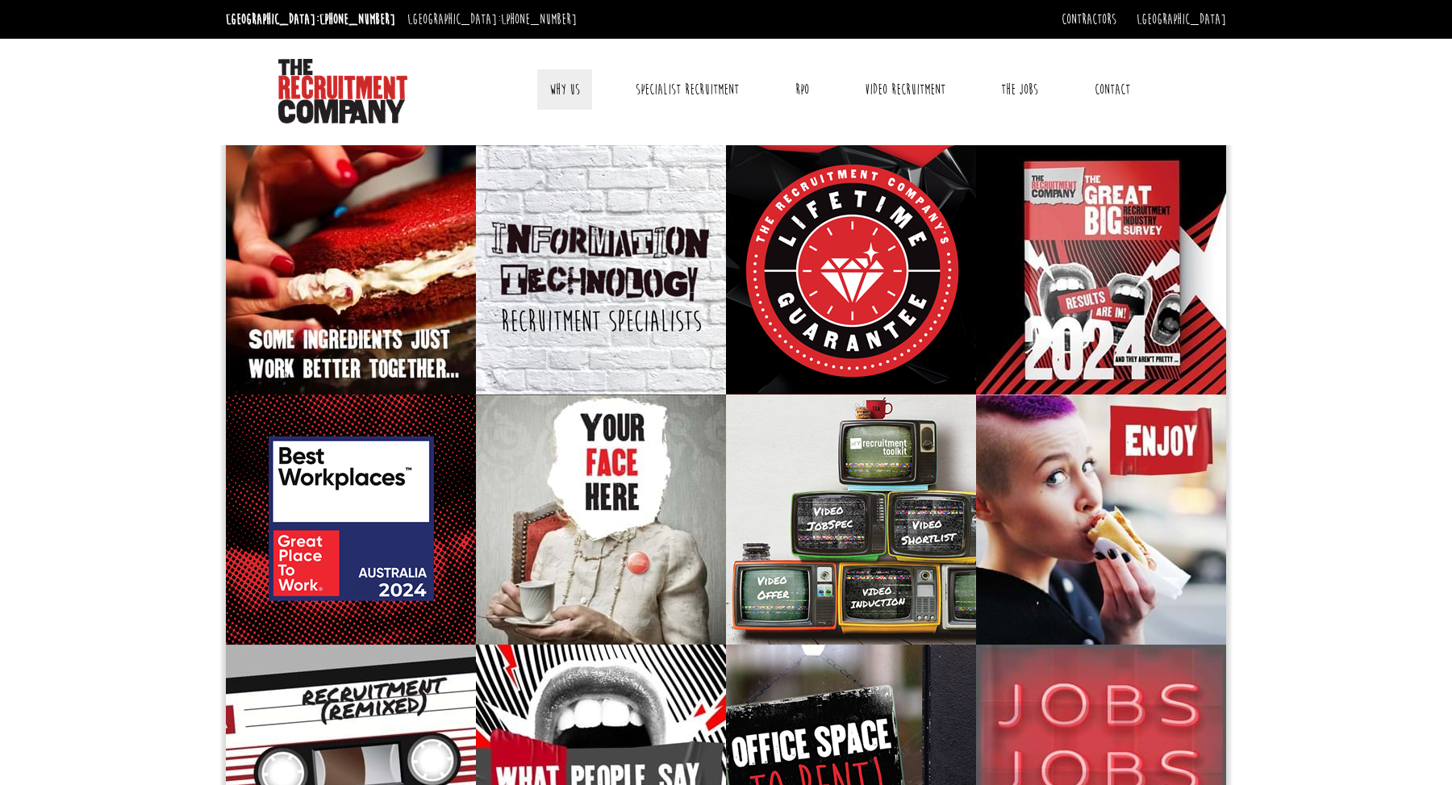
click at [572, 90] on link "Why Us" at bounding box center [564, 89] width 55 height 40
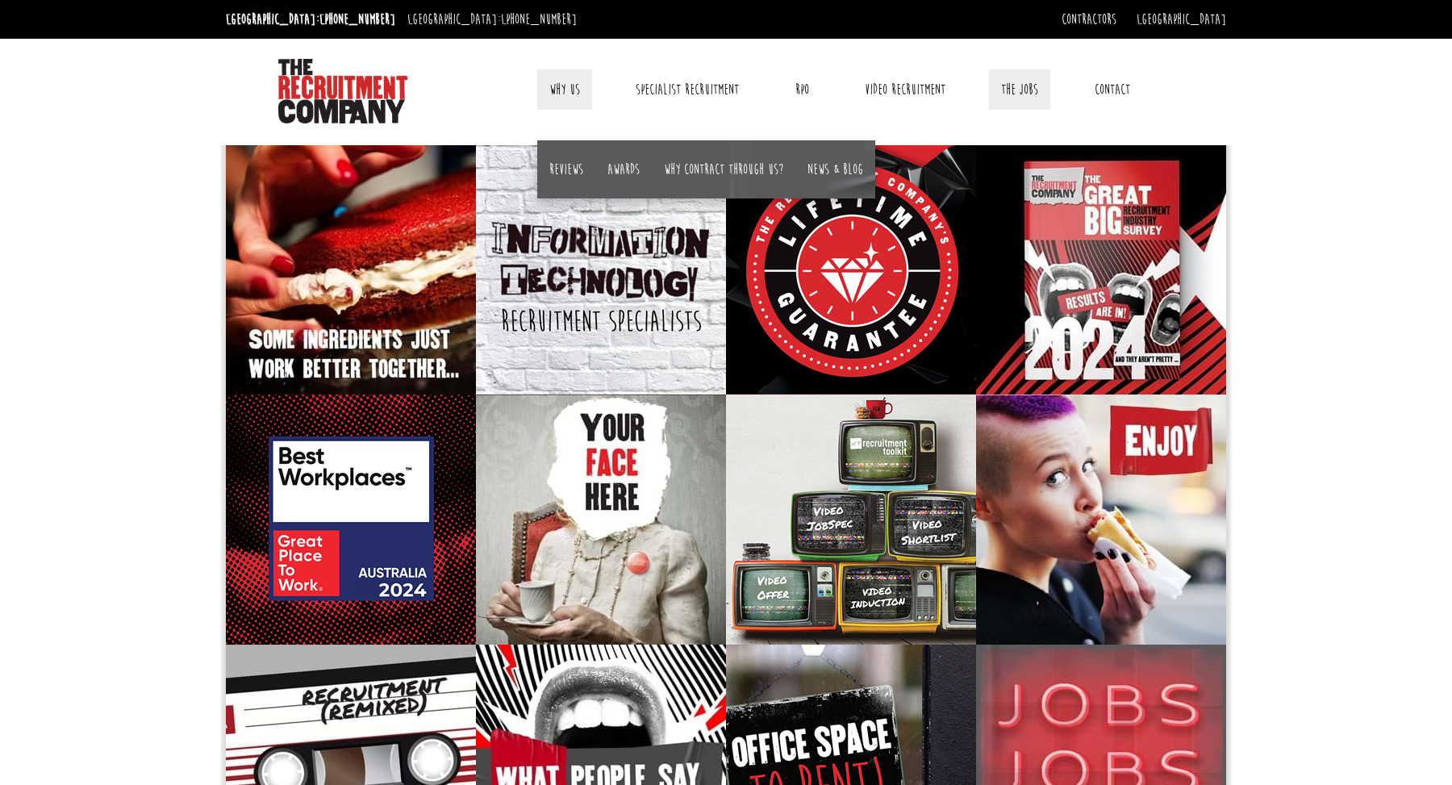
click at [1019, 90] on link "The Jobs" at bounding box center [1019, 89] width 61 height 40
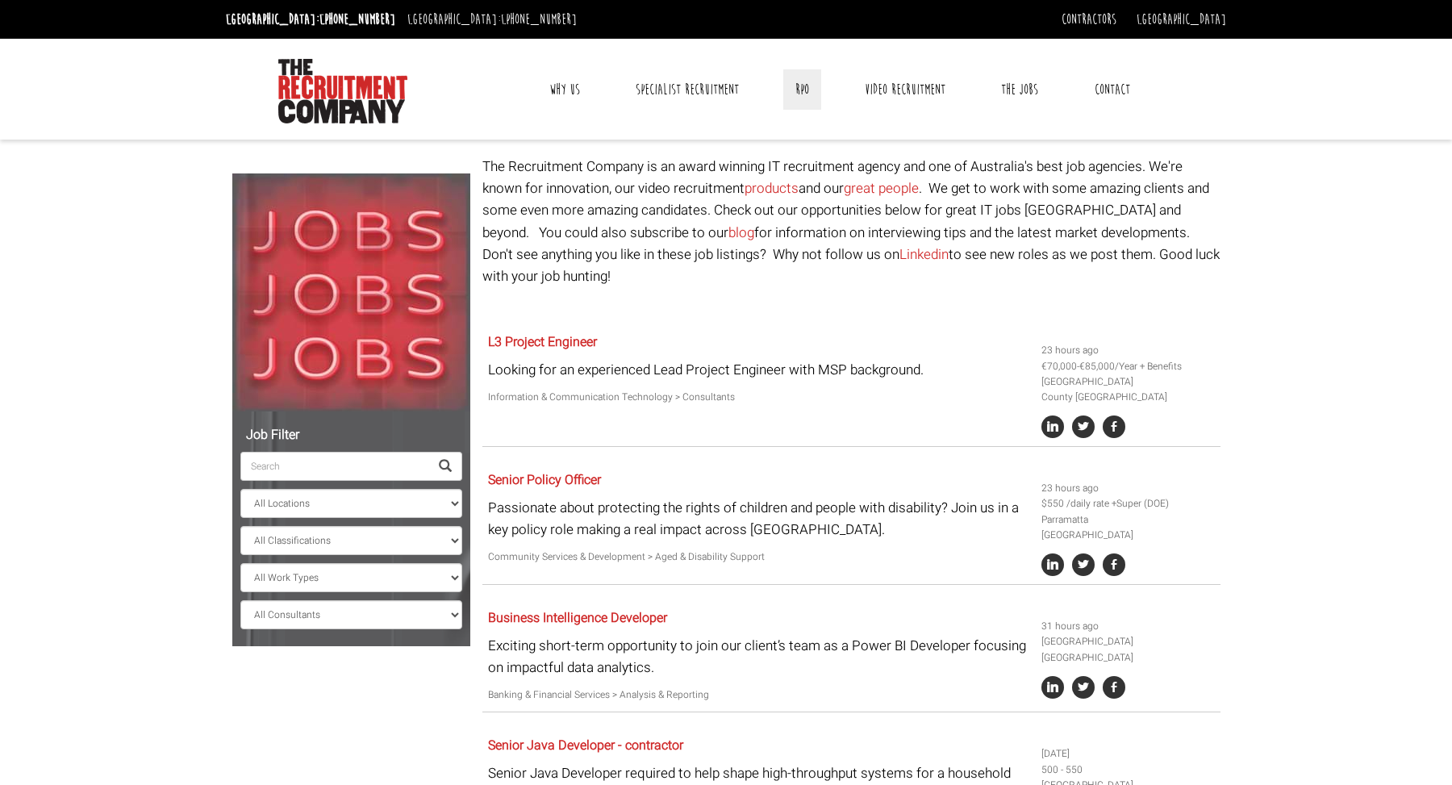
click at [802, 91] on link "RPO" at bounding box center [802, 89] width 38 height 40
click at [564, 84] on link "Why Us" at bounding box center [564, 89] width 55 height 40
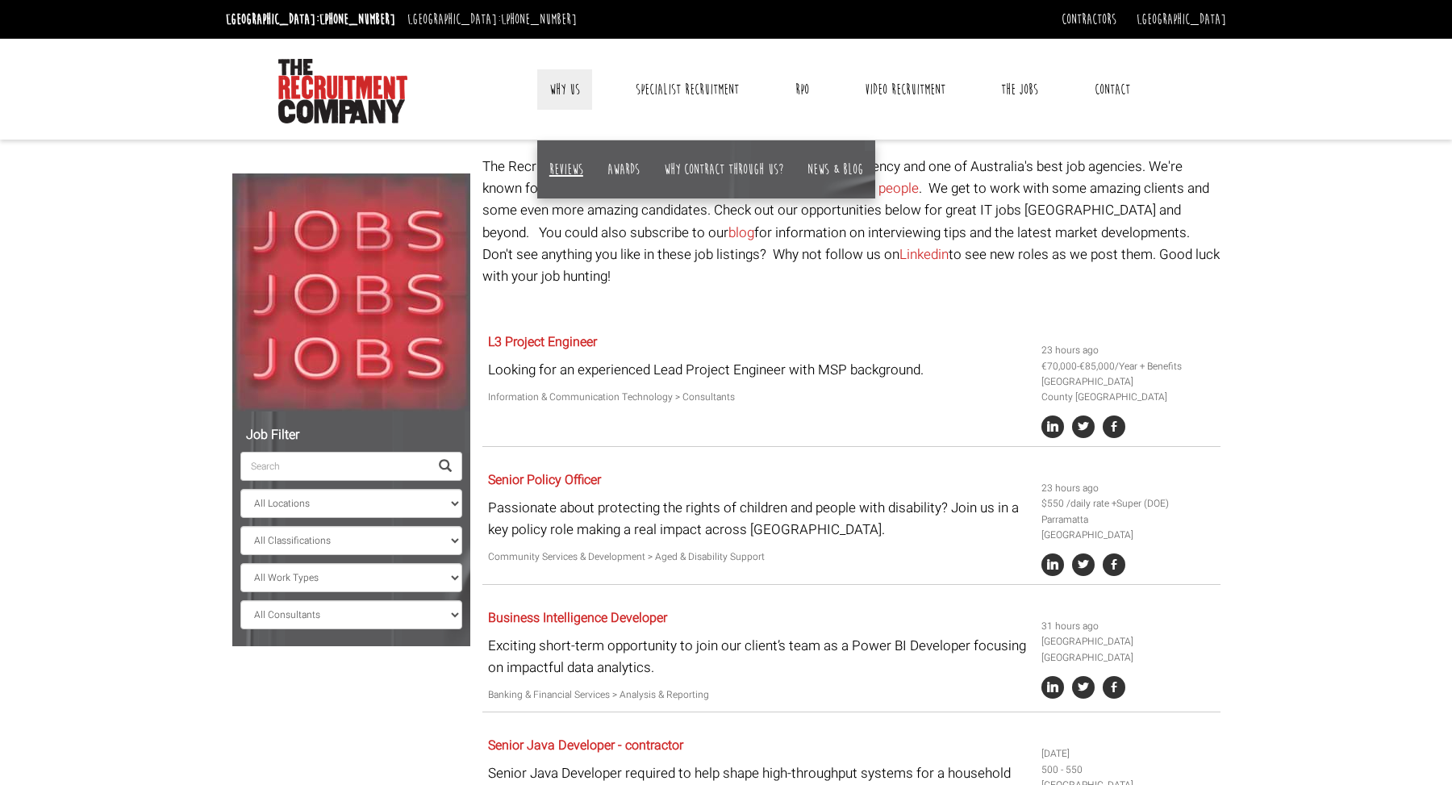
click at [571, 170] on link "Reviews" at bounding box center [566, 170] width 34 height 18
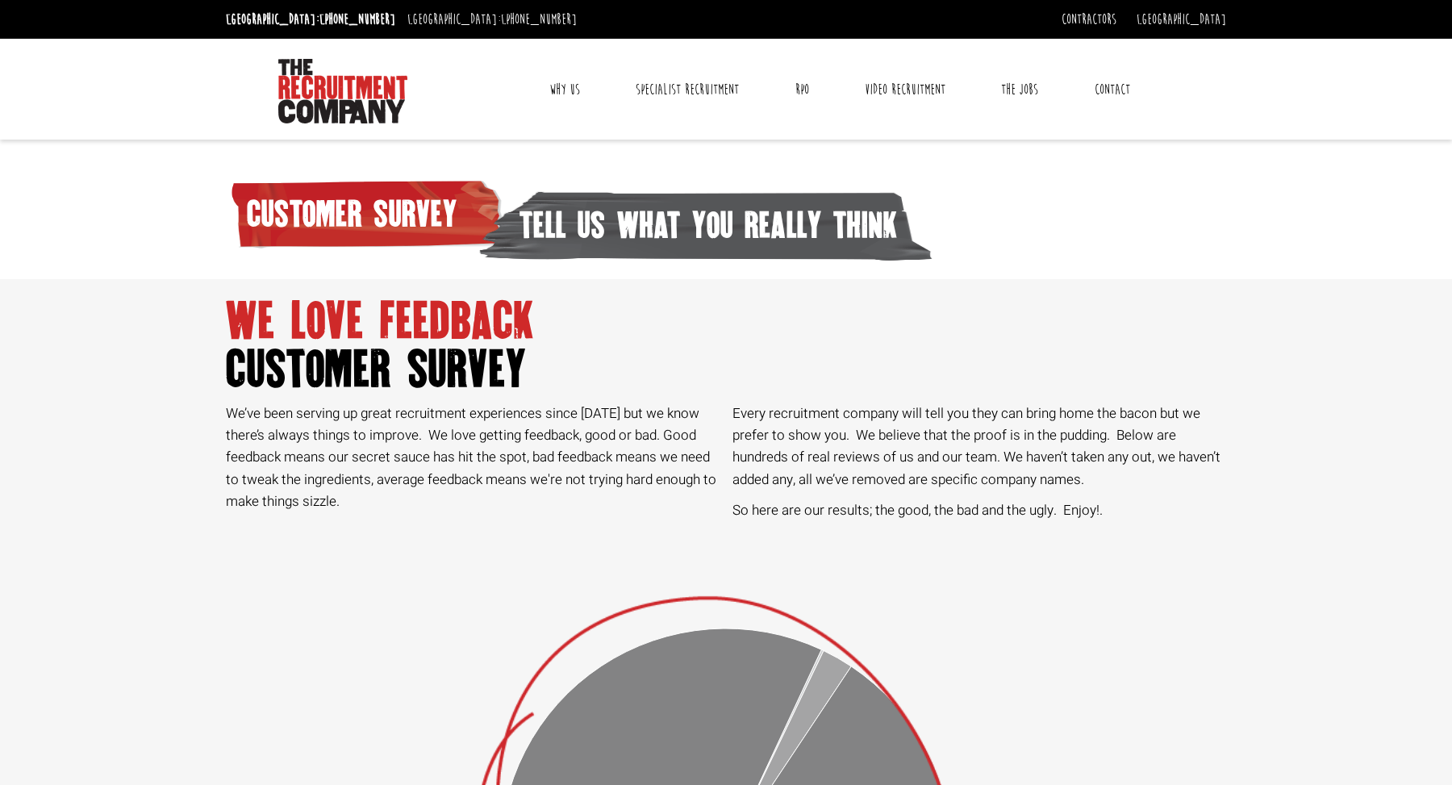
click at [361, 91] on img at bounding box center [342, 91] width 129 height 65
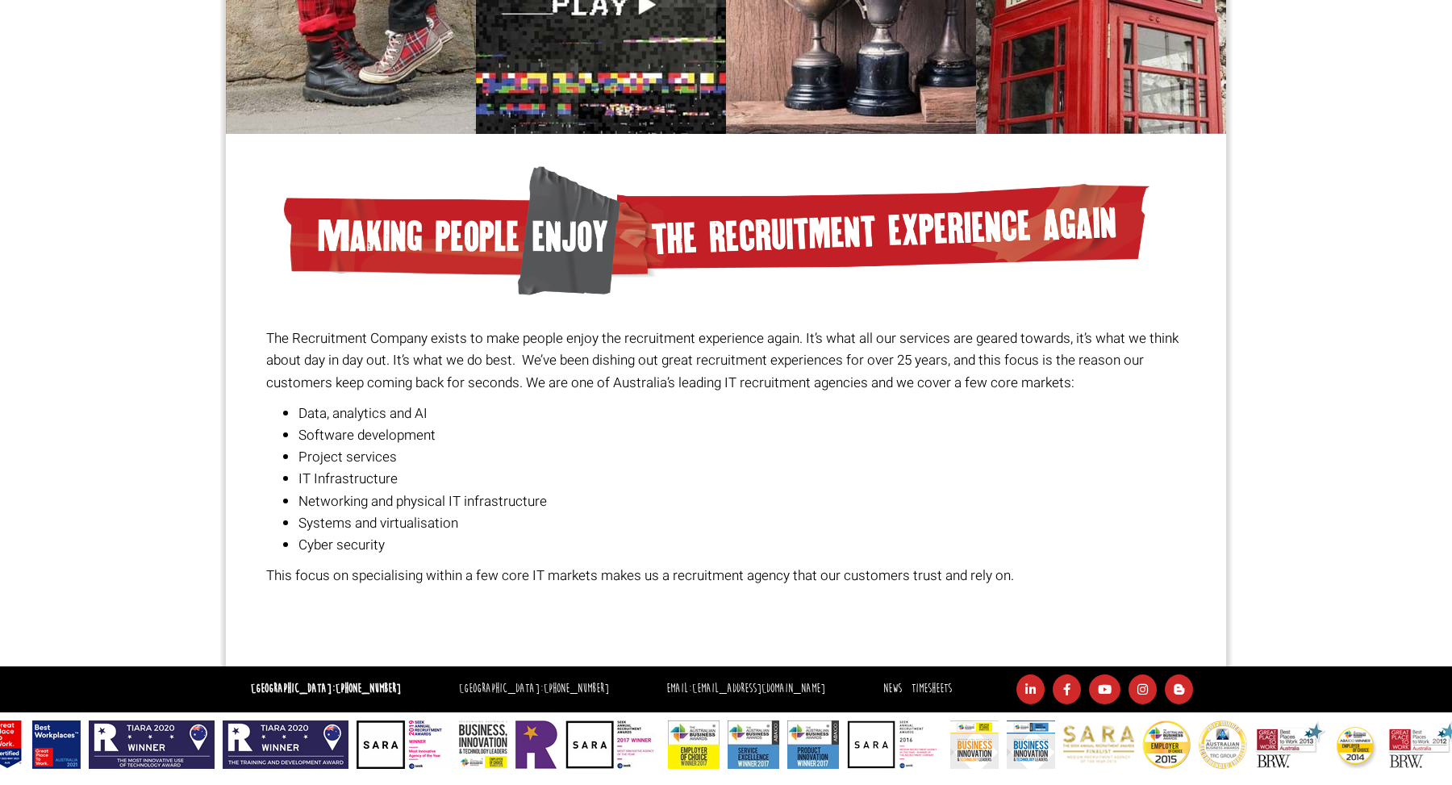
scroll to position [1011, 0]
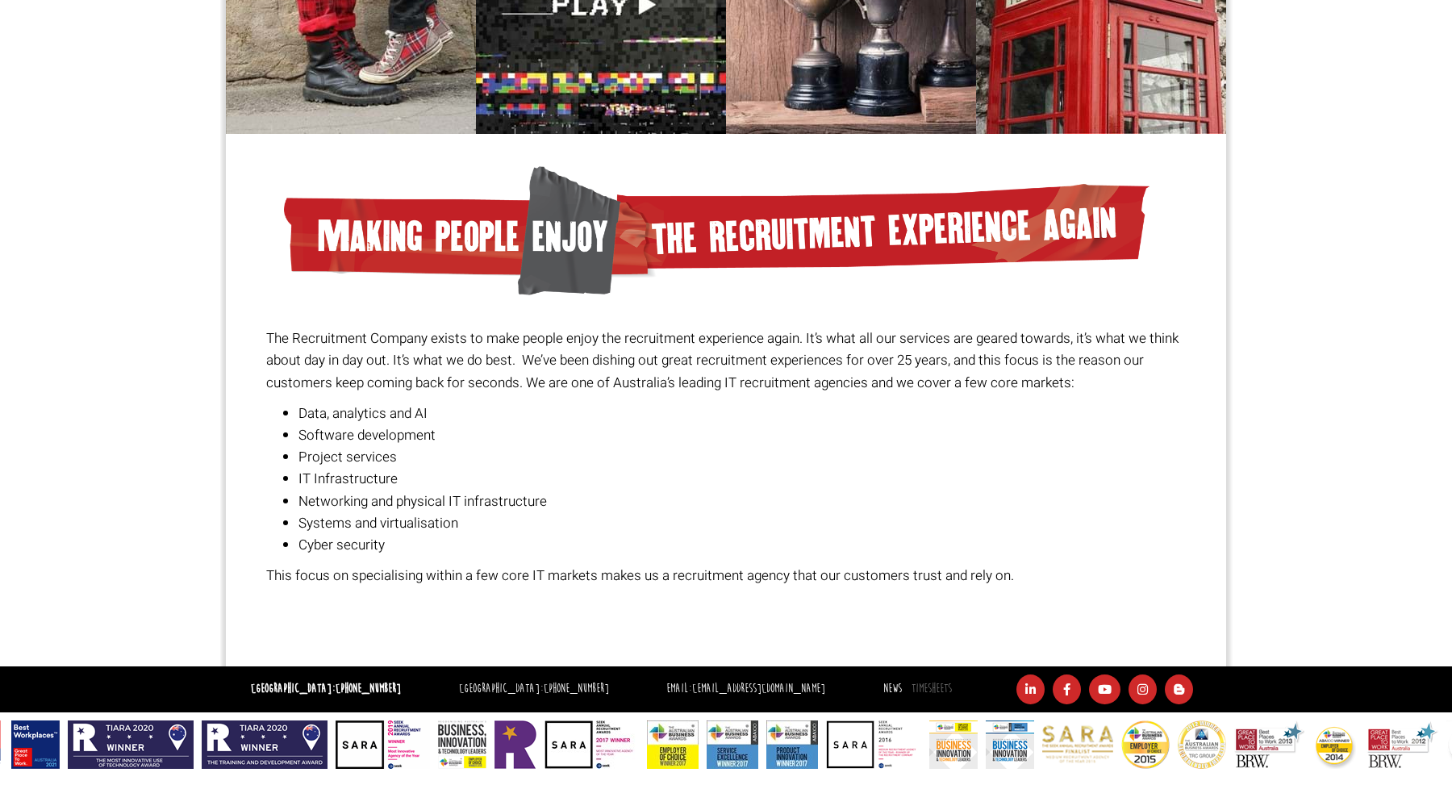
click at [911, 687] on link "Timesheets" at bounding box center [931, 688] width 40 height 15
